Goal: Check status

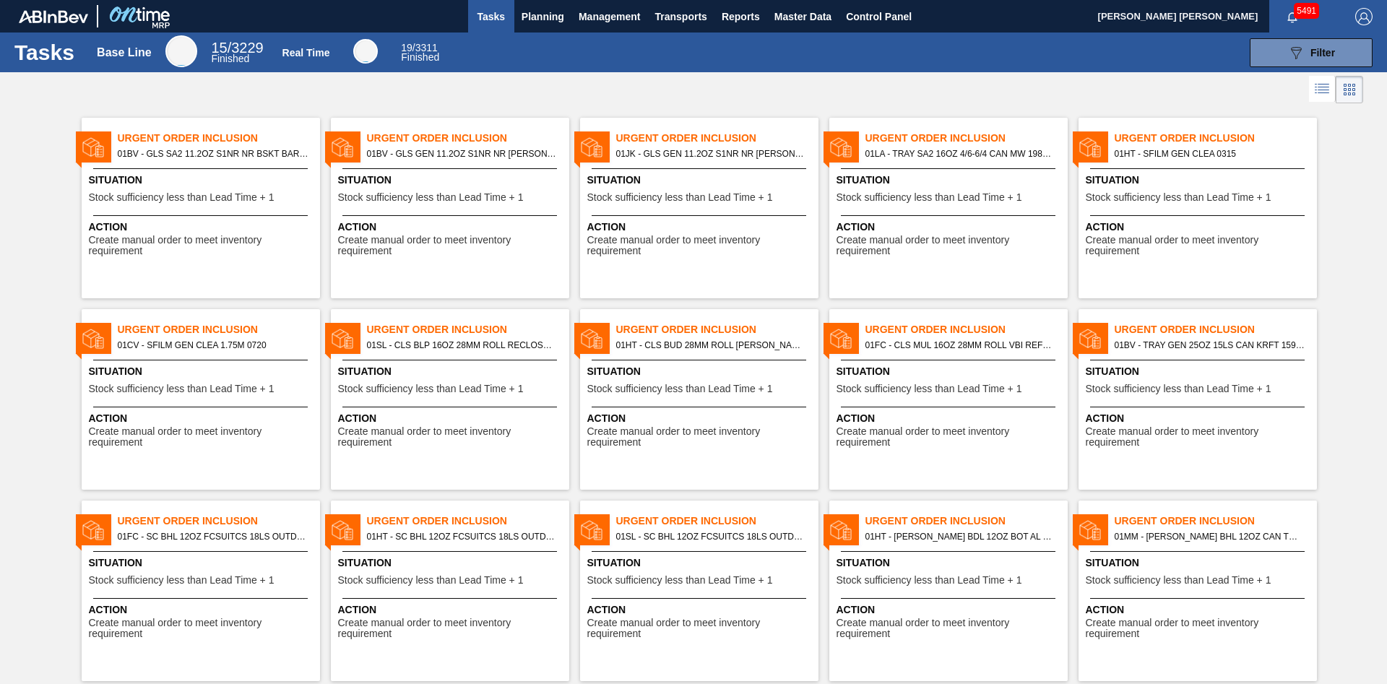
click at [427, 206] on div "Situation Stock sufficiency less than Lead Time + 1" at bounding box center [452, 190] width 228 height 35
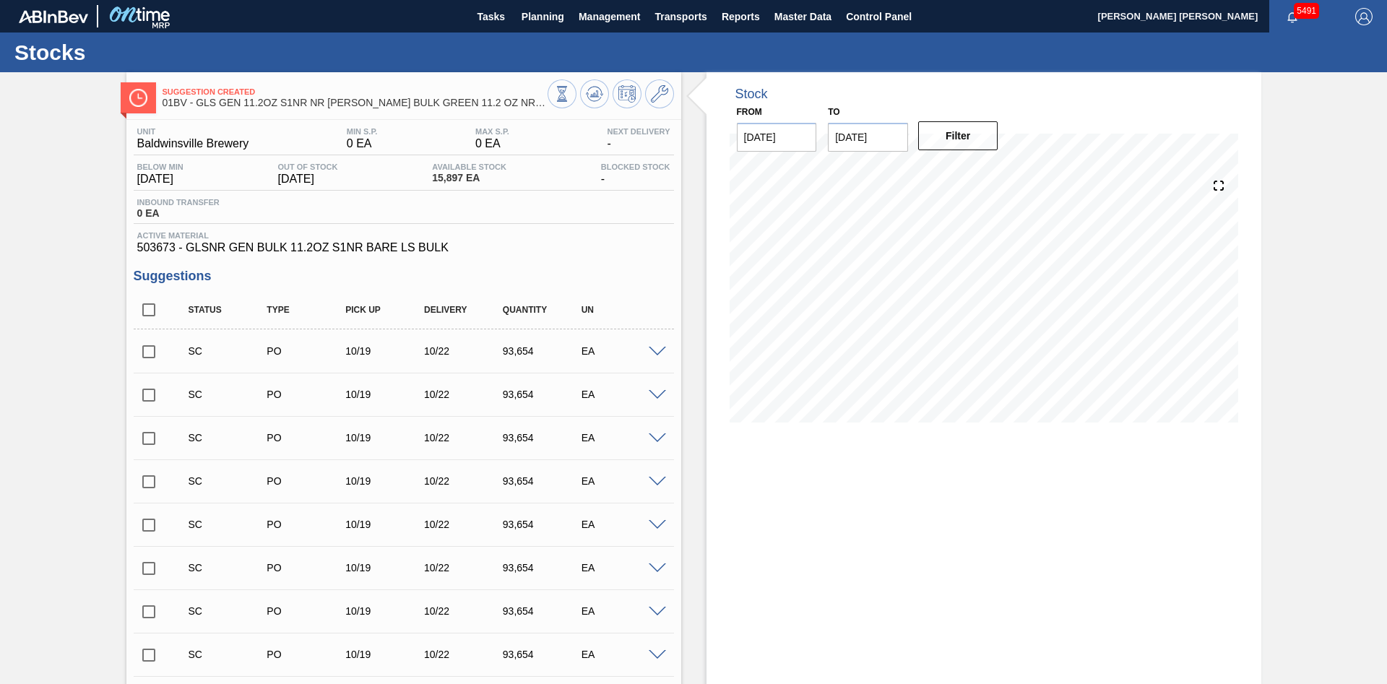
type input "[DATE]"
click at [814, 11] on span "Master Data" at bounding box center [802, 16] width 57 height 17
